Goal: Find specific page/section: Find specific page/section

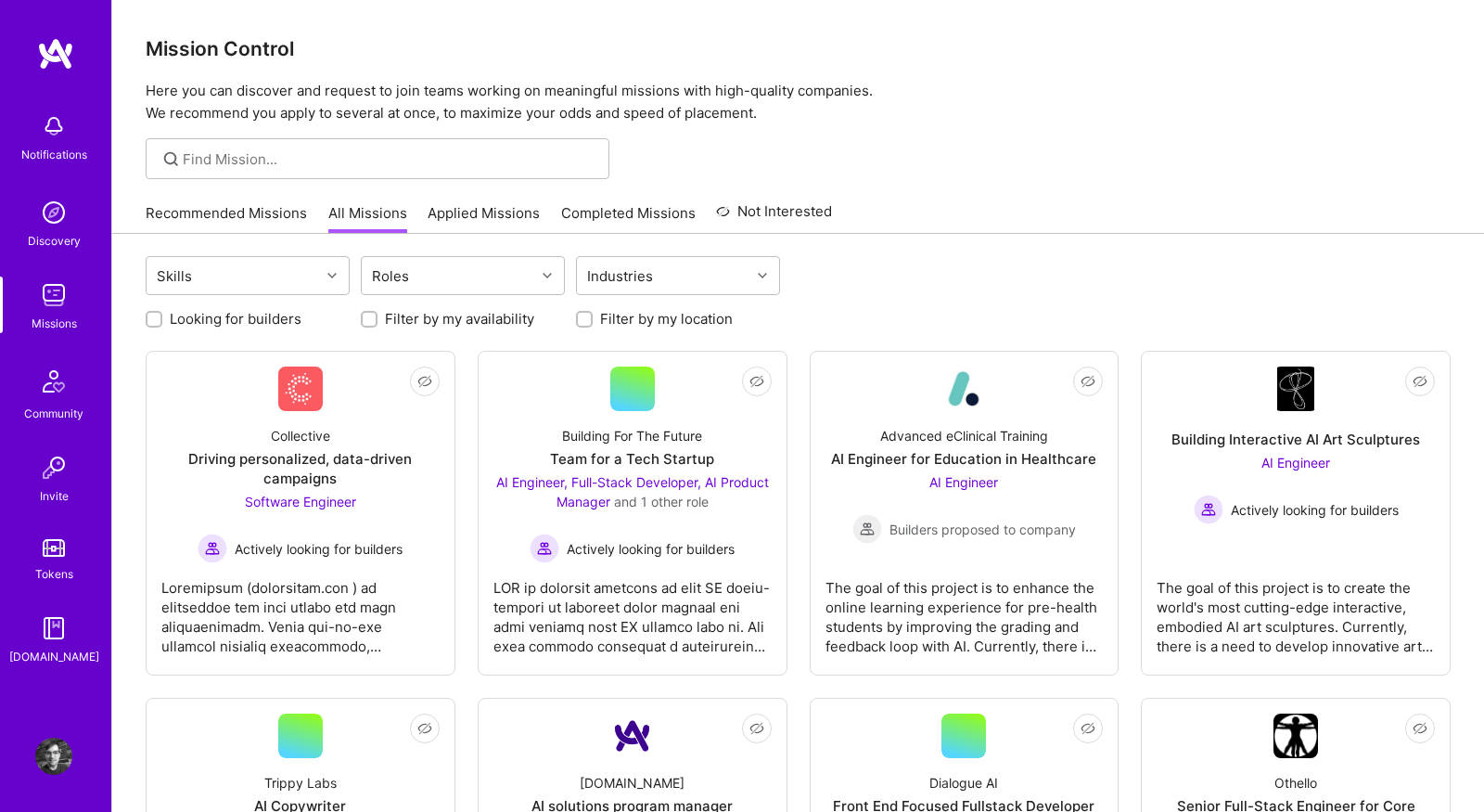
click at [195, 203] on link "Recommended Missions" at bounding box center [226, 218] width 161 height 31
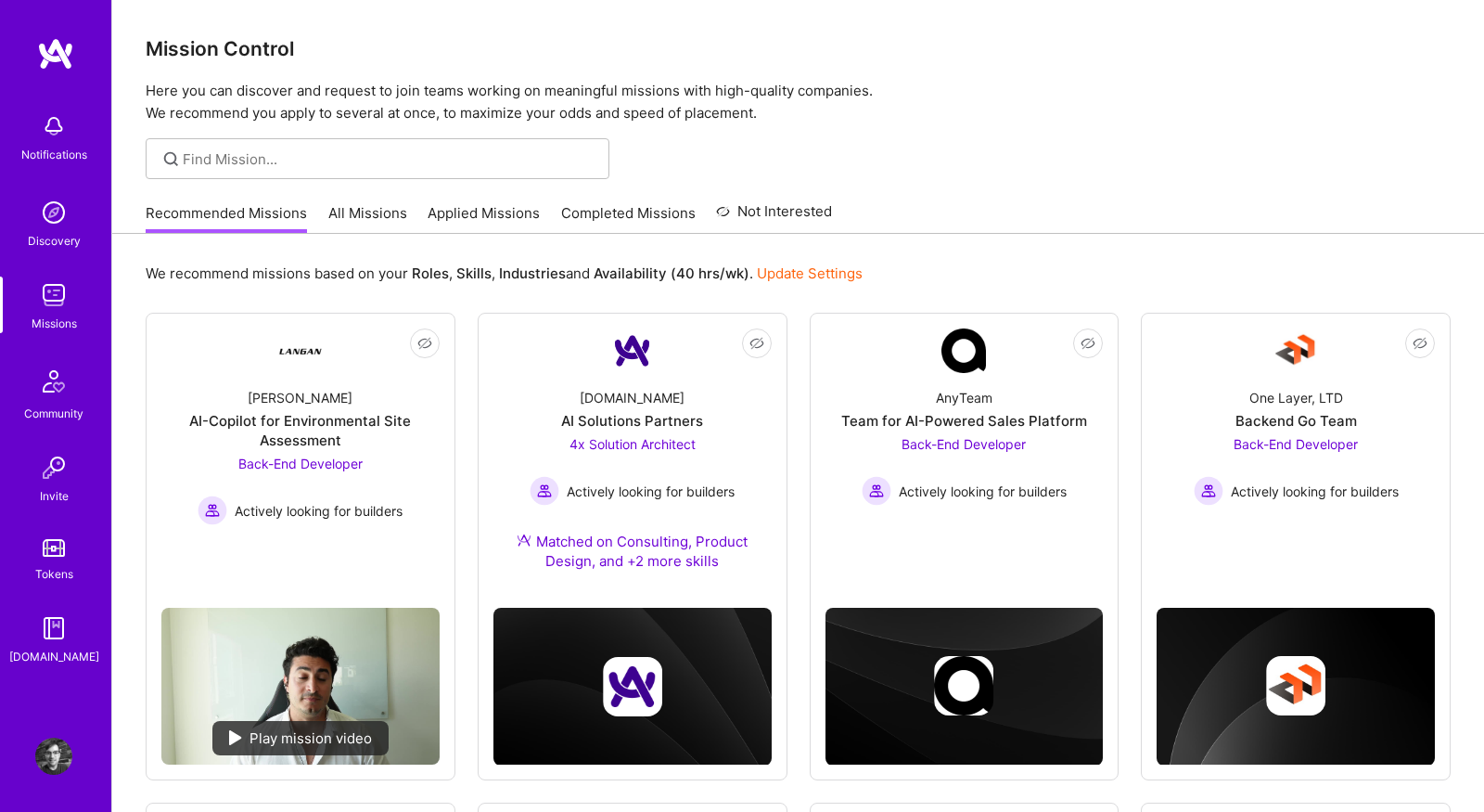
click at [382, 218] on link "All Missions" at bounding box center [368, 218] width 79 height 31
